Goal: Task Accomplishment & Management: Complete application form

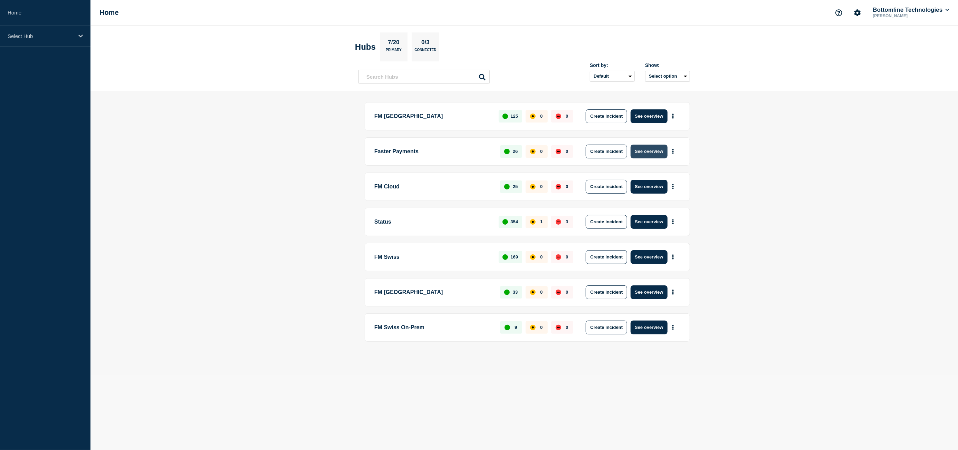
click at [632, 154] on button "See overview" at bounding box center [648, 152] width 37 height 14
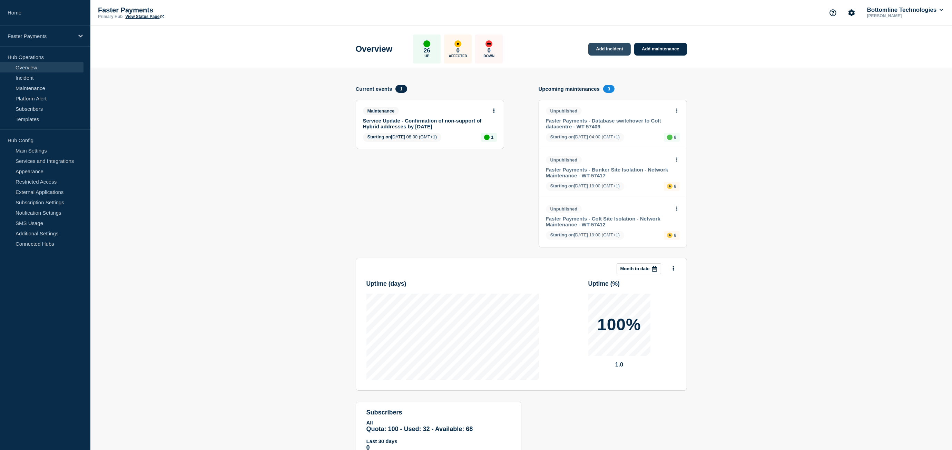
click at [603, 51] on link "Add incident" at bounding box center [610, 49] width 42 height 13
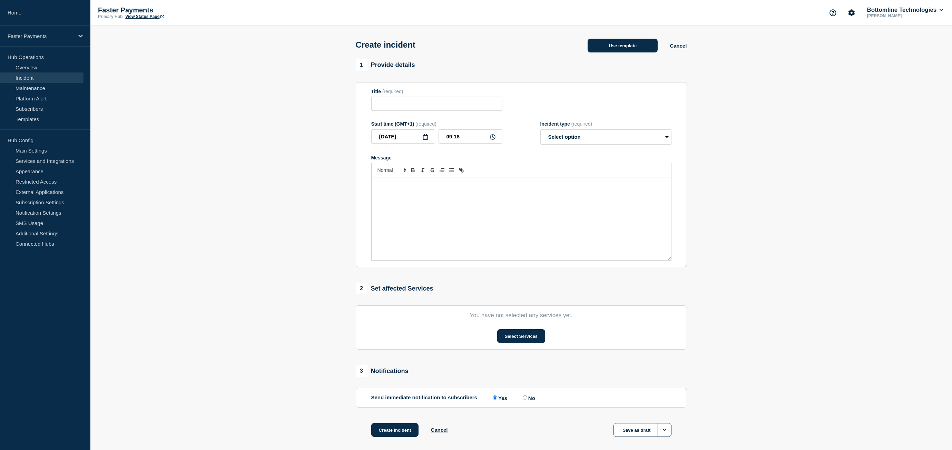
click at [625, 49] on button "Use template" at bounding box center [623, 46] width 70 height 14
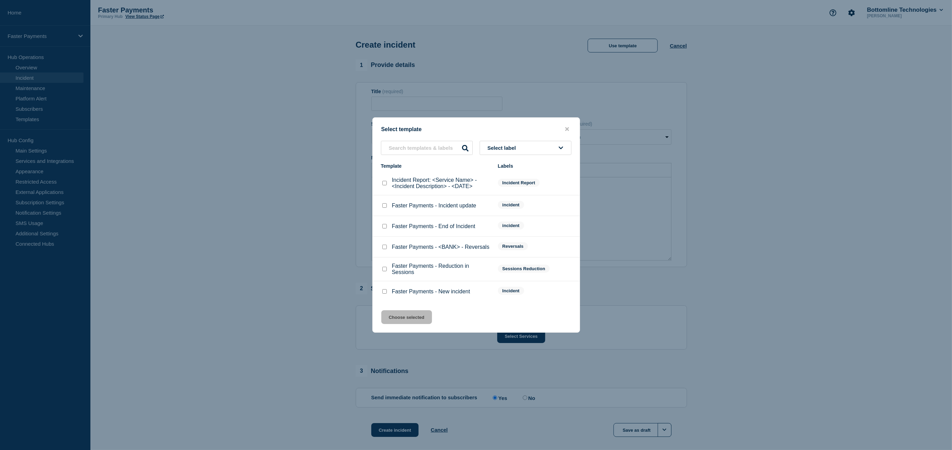
click at [385, 247] on input "Faster Payments - <BANK> - Reversals checkbox" at bounding box center [384, 247] width 4 height 4
checkbox input "true"
drag, startPoint x: 411, startPoint y: 315, endPoint x: 432, endPoint y: 300, distance: 25.9
click at [411, 316] on button "Choose selected" at bounding box center [406, 317] width 51 height 14
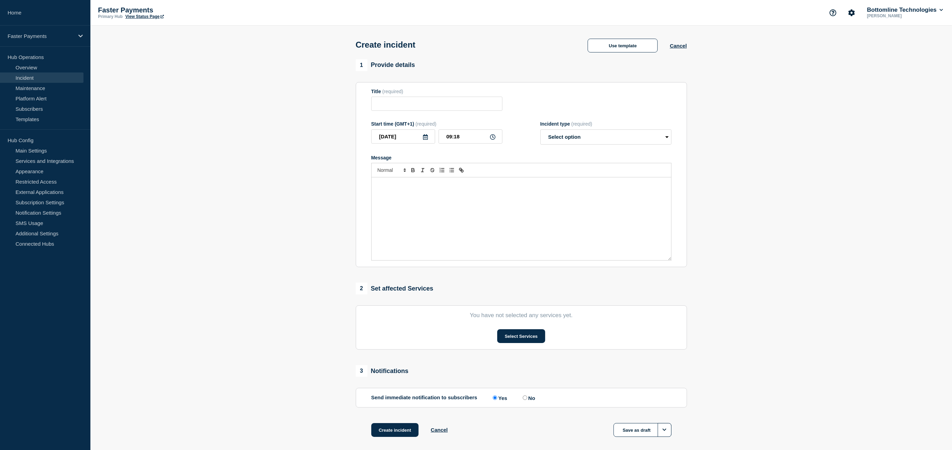
type input "Faster Payments - <BANK> - Reversals"
select select "identified"
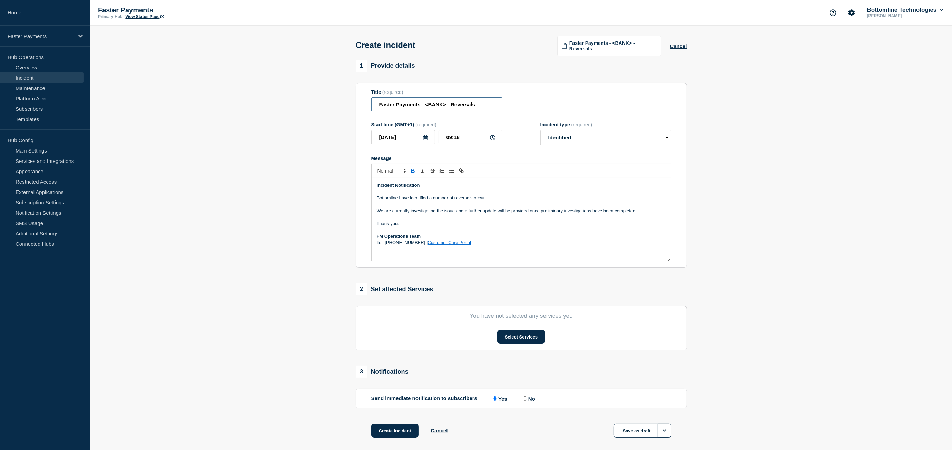
click at [426, 106] on input "Faster Payments - <BANK> - Reversals" at bounding box center [436, 104] width 131 height 14
type input "Faster Payments - Low level of reversals"
type input "06:00"
click at [500, 199] on p "Bottomline have identified a number of reversals occur." at bounding box center [521, 198] width 289 height 6
click at [535, 213] on p "We are currently investigating the issue and a further update will be provided …" at bounding box center [521, 211] width 289 height 6
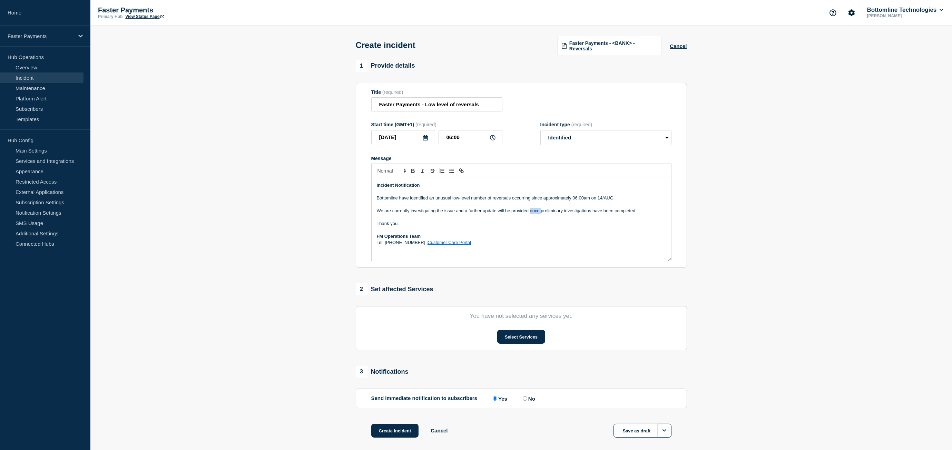
click at [535, 213] on p "We are currently investigating the issue and a further update will be provided …" at bounding box center [521, 211] width 289 height 6
click at [550, 213] on p "We are currently investigating the issue and a further update will be provided …" at bounding box center [521, 211] width 289 height 6
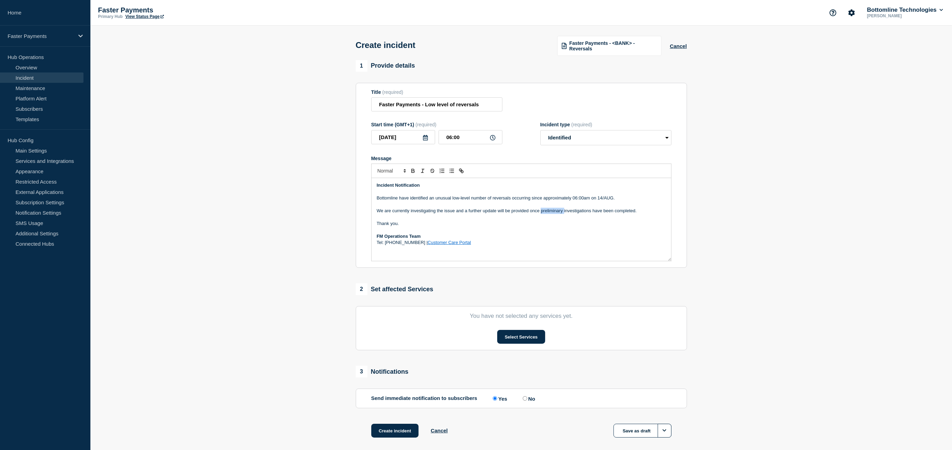
click at [550, 213] on p "We are currently investigating the issue and a further update will be provided …" at bounding box center [521, 211] width 289 height 6
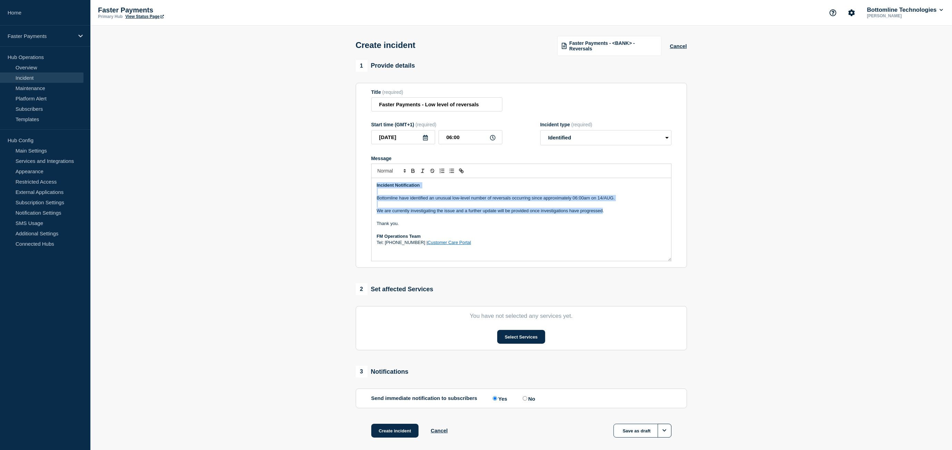
copy div "Incident Notification Bottomline have identified an unusual low-level number of…"
click at [489, 201] on p "Bottomline have identified an unusual low-level number of reversals occurring s…" at bounding box center [521, 198] width 289 height 6
drag, startPoint x: 627, startPoint y: 212, endPoint x: 351, endPoint y: 200, distance: 276.4
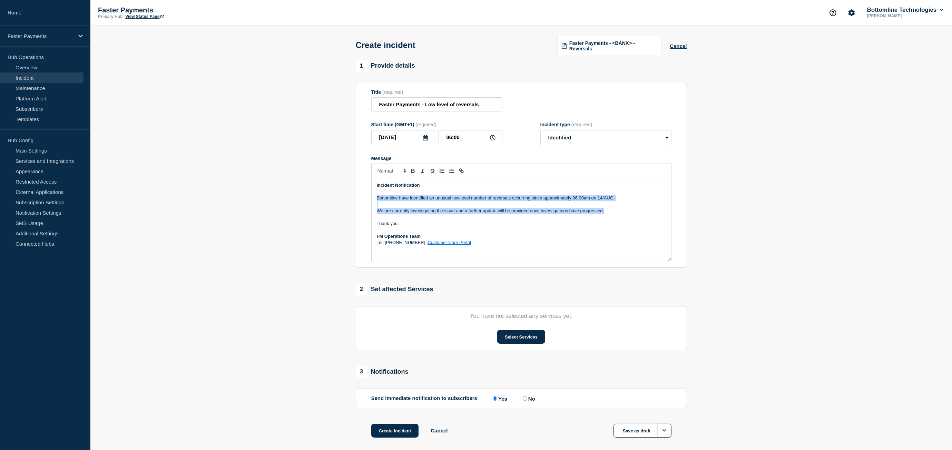
click at [351, 200] on section "1 Provide details Title (required) Faster Payments - Low level of reversals Sta…" at bounding box center [521, 257] width 862 height 395
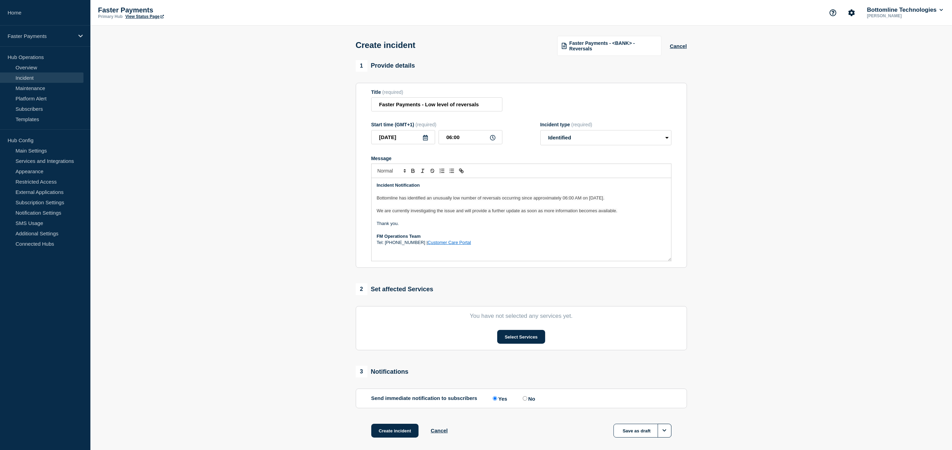
click at [450, 245] on link "Customer Care Portal" at bounding box center [449, 242] width 43 height 5
click at [562, 217] on p "Message" at bounding box center [521, 217] width 289 height 6
click at [588, 210] on span "We are currently investigating the issue and will provide a further update as s…" at bounding box center [497, 210] width 241 height 5
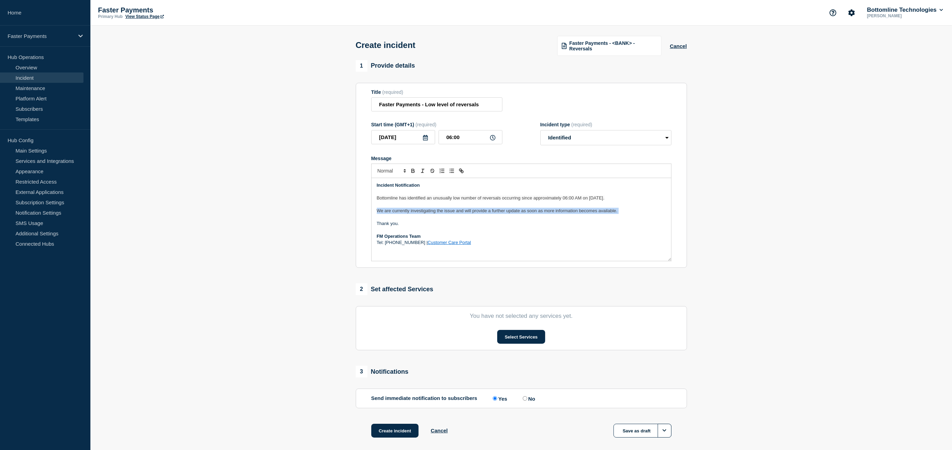
click at [588, 210] on span "We are currently investigating the issue and will provide a further update as s…" at bounding box center [497, 210] width 241 height 5
click at [520, 339] on button "Select Services" at bounding box center [521, 337] width 48 height 14
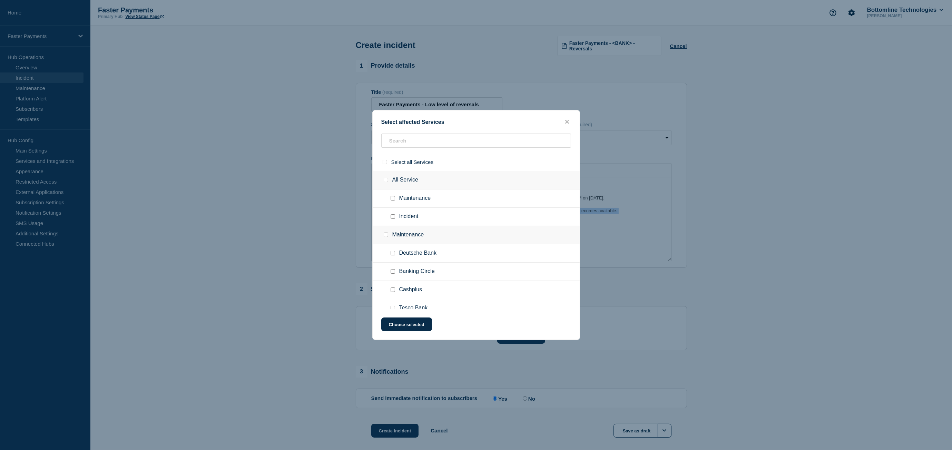
click at [394, 219] on input "Incident checkbox" at bounding box center [393, 216] width 4 height 4
checkbox input "true"
click at [419, 330] on button "Choose selected" at bounding box center [406, 325] width 51 height 14
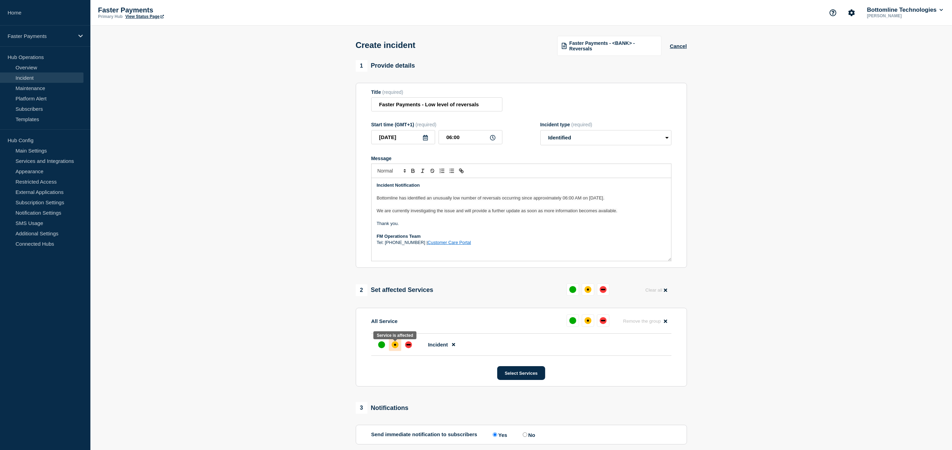
click at [395, 345] on div "affected" at bounding box center [395, 344] width 7 height 7
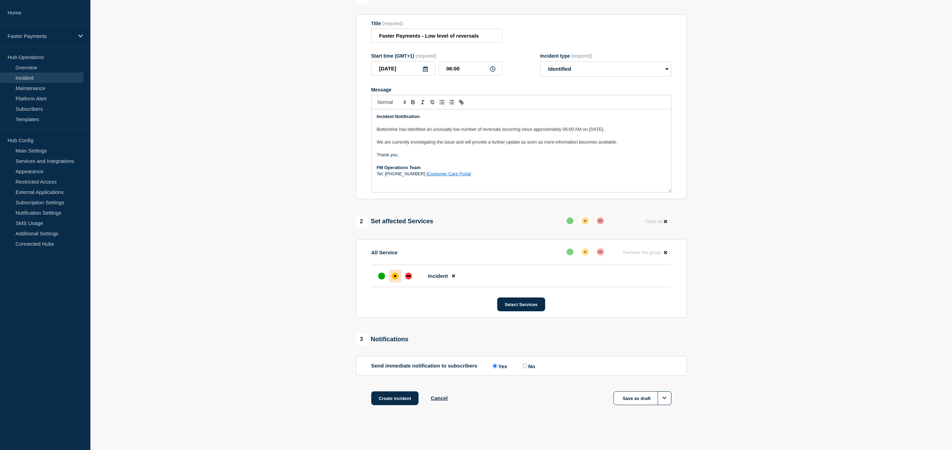
scroll to position [71, 0]
click at [405, 398] on button "Create incident" at bounding box center [395, 398] width 48 height 14
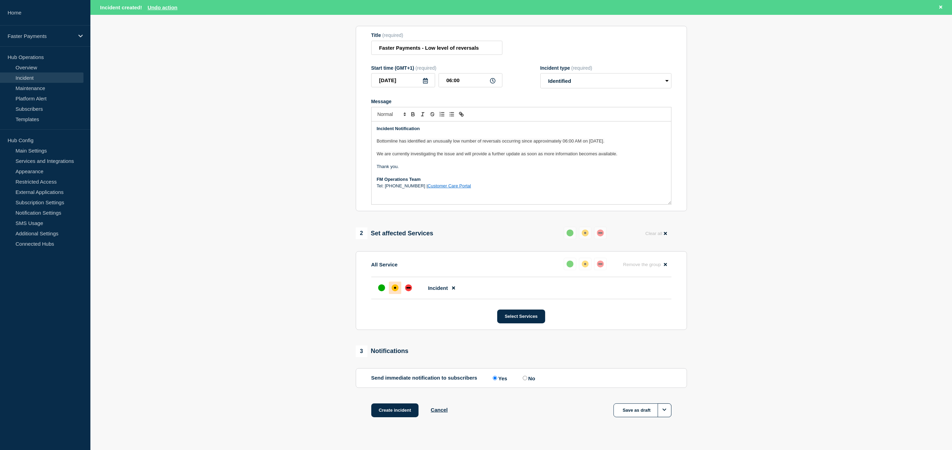
scroll to position [86, 0]
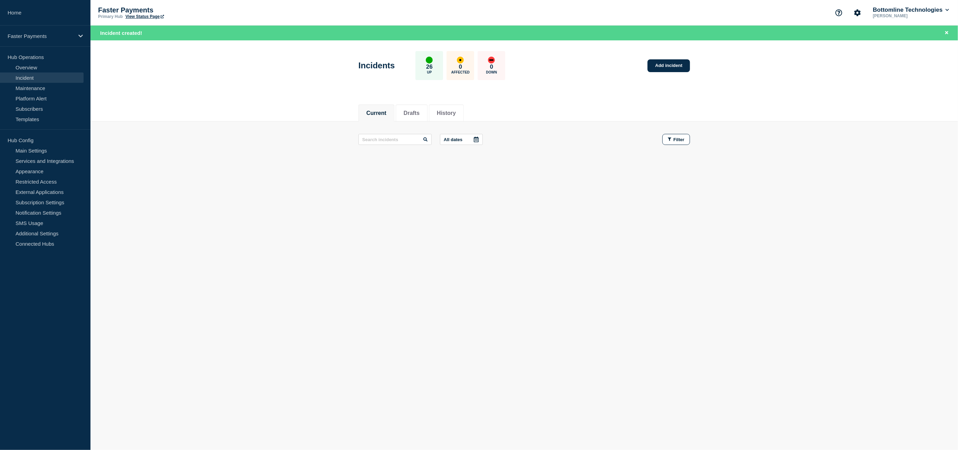
click at [385, 113] on button "Current" at bounding box center [376, 113] width 20 height 6
click at [38, 75] on link "Incident" at bounding box center [42, 77] width 84 height 10
click at [29, 71] on link "Overview" at bounding box center [42, 67] width 84 height 10
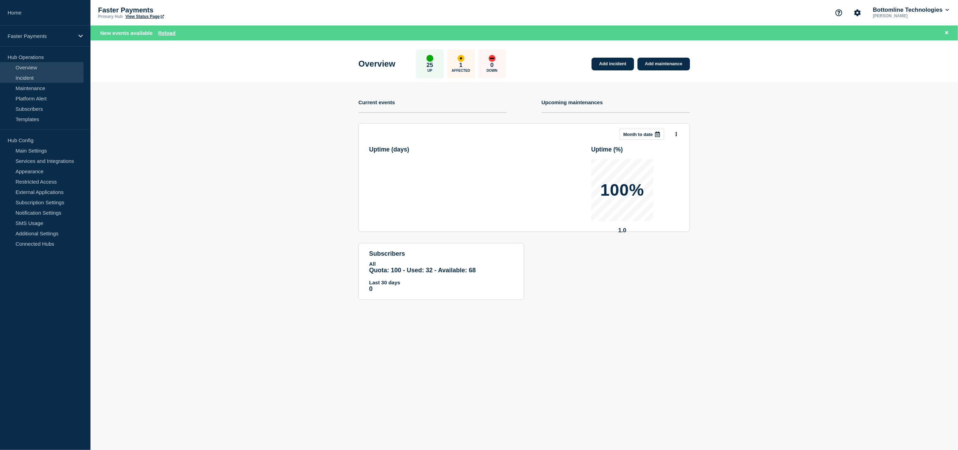
click at [28, 79] on link "Incident" at bounding box center [42, 77] width 84 height 10
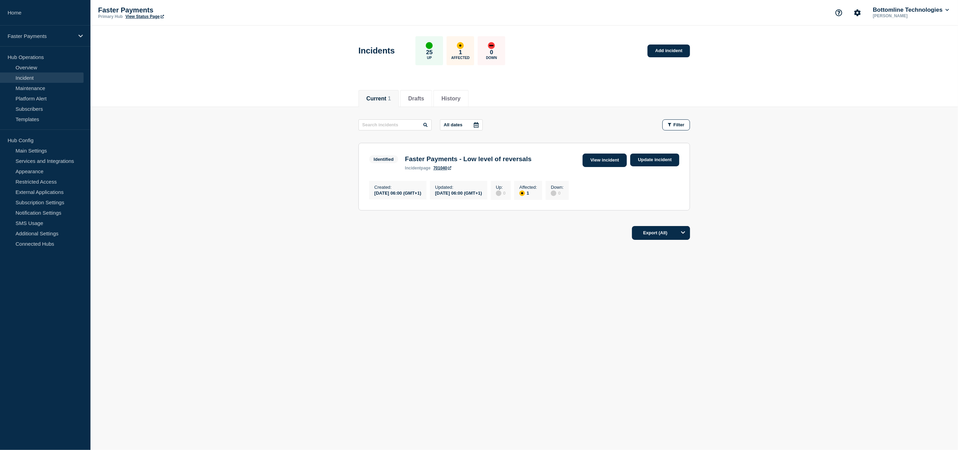
click at [600, 161] on link "View incident" at bounding box center [604, 160] width 45 height 13
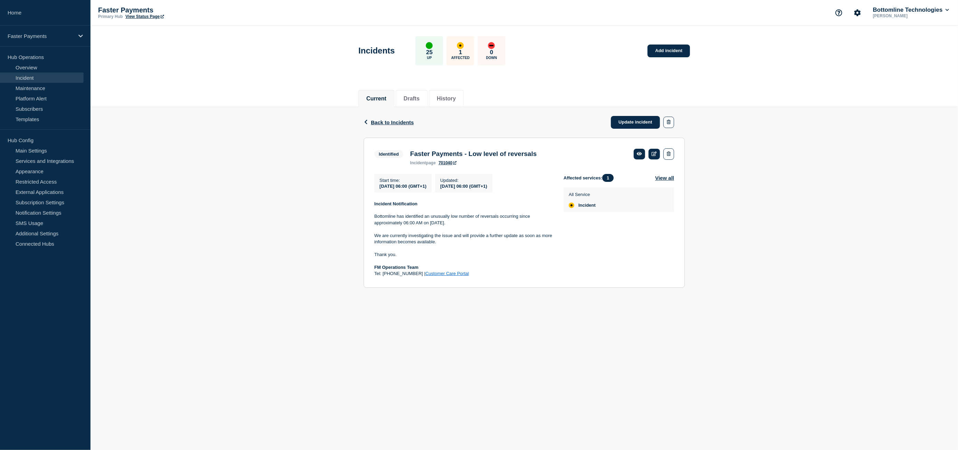
click at [412, 157] on h3 "Faster Payments - Low level of reversals" at bounding box center [473, 154] width 126 height 8
drag, startPoint x: 412, startPoint y: 157, endPoint x: 546, endPoint y: 154, distance: 133.3
click at [536, 154] on h3 "Faster Payments - Low level of reversals" at bounding box center [473, 154] width 126 height 8
copy h3 "Faster Payments - Low level of reversals"
